Goal: Task Accomplishment & Management: Manage account settings

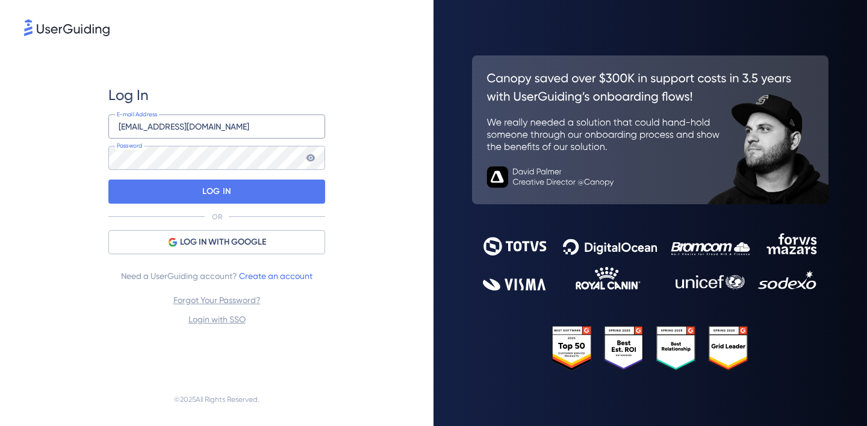
click at [254, 128] on input "[EMAIL_ADDRESS][DOMAIN_NAME]" at bounding box center [216, 126] width 217 height 24
type input "[EMAIL_ADDRESS][DOMAIN_NAME]"
click at [346, 166] on div "Log In [EMAIL_ADDRESS][DOMAIN_NAME] E-mail Address Password LOG IN OR LOG IN WI…" at bounding box center [216, 206] width 385 height 334
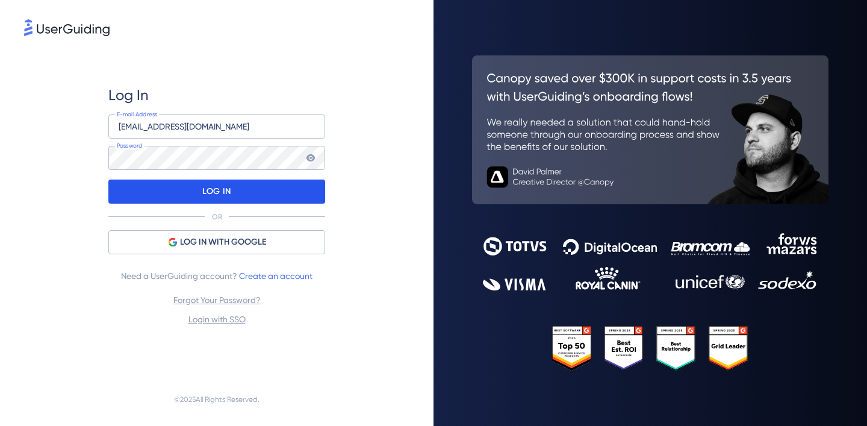
click at [248, 196] on div "LOG IN" at bounding box center [216, 191] width 217 height 24
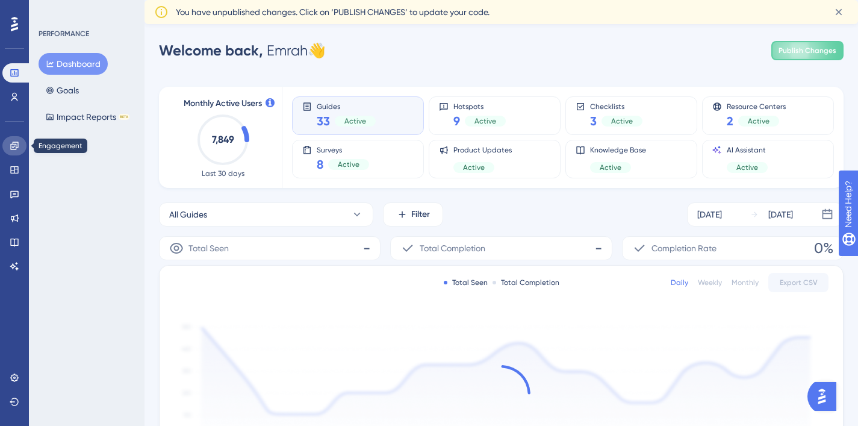
click at [14, 151] on link at bounding box center [14, 145] width 24 height 19
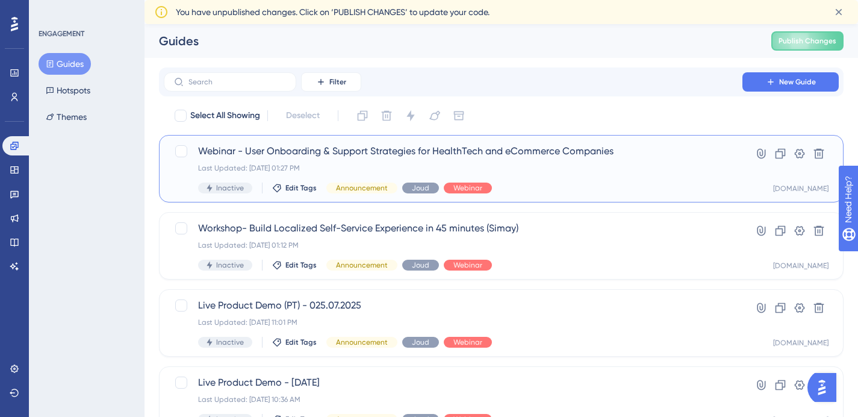
click at [584, 178] on div "Webinar - User Onboarding & Support Strategies for HealthTech and eCommerce Com…" at bounding box center [453, 168] width 510 height 49
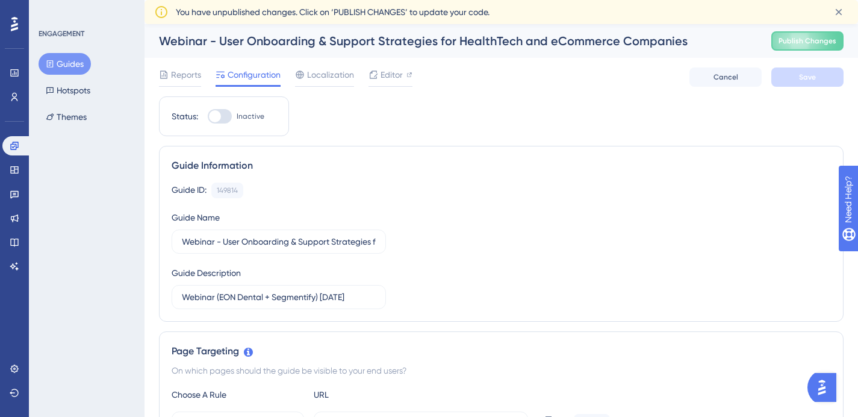
click at [219, 117] on div at bounding box center [215, 116] width 12 height 12
click at [208, 117] on input "Inactive" at bounding box center [207, 116] width 1 height 1
checkbox input "true"
click at [807, 76] on span "Save" at bounding box center [807, 77] width 17 height 10
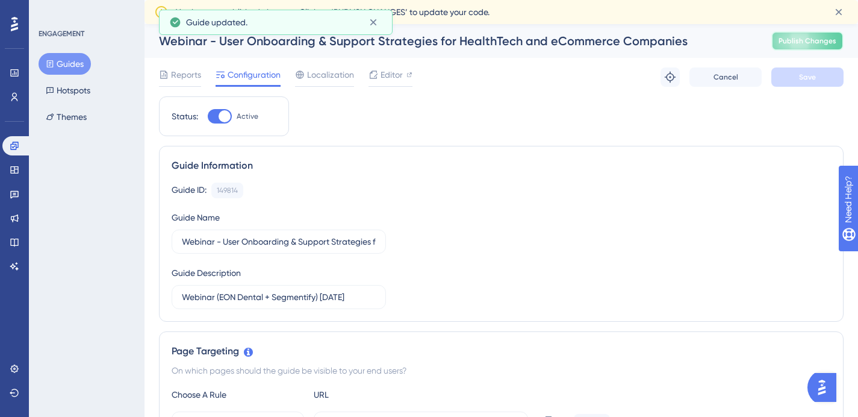
click at [823, 42] on button "Publish Changes" at bounding box center [807, 40] width 72 height 19
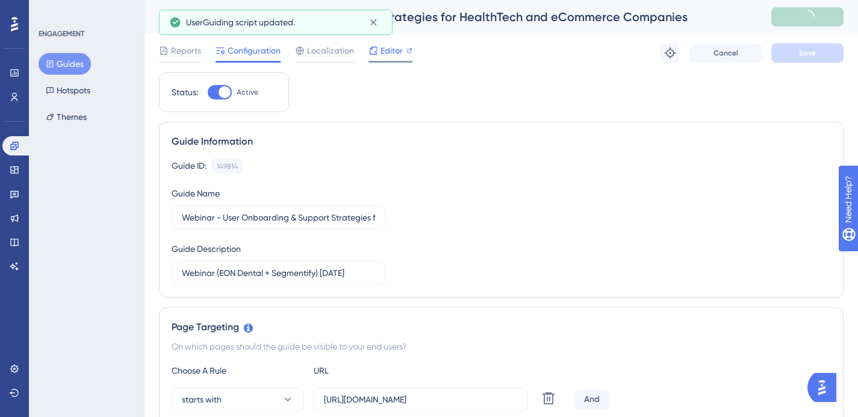
click at [388, 52] on span "Editor" at bounding box center [392, 50] width 22 height 14
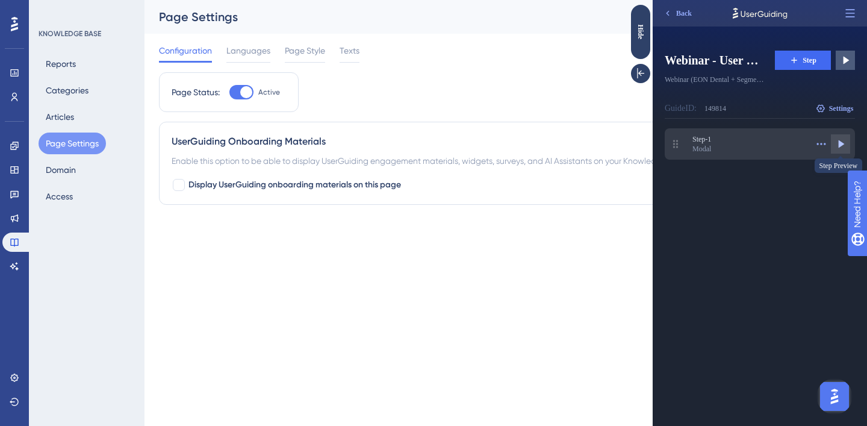
click at [839, 142] on icon at bounding box center [842, 144] width 6 height 8
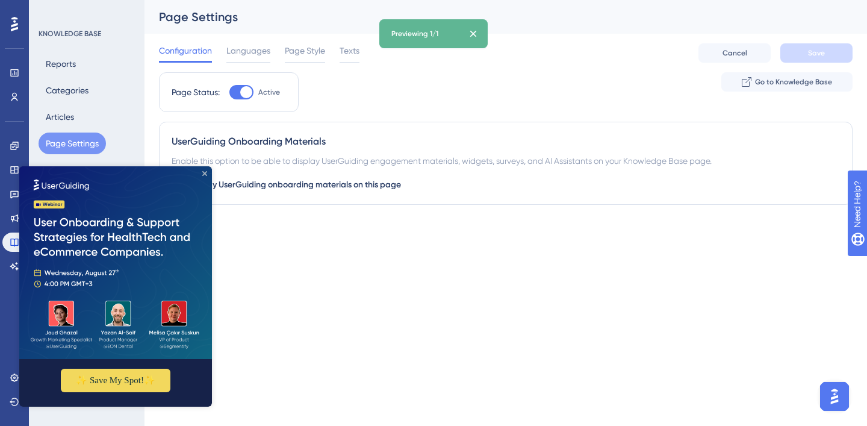
click at [205, 172] on icon "Close Preview" at bounding box center [204, 173] width 5 height 5
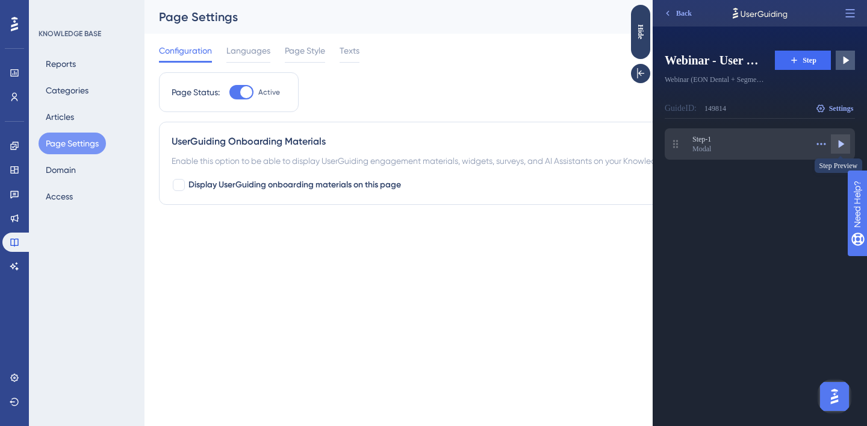
click at [841, 139] on icon at bounding box center [841, 144] width 12 height 12
